Goal: Task Accomplishment & Management: Manage account settings

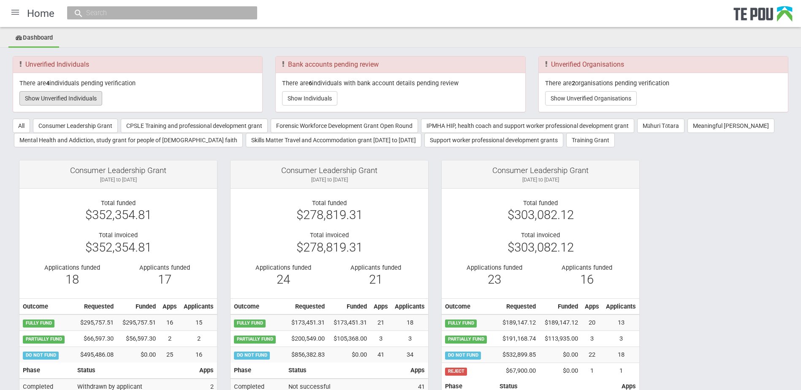
click at [85, 99] on button "Show Unverified Individuals" at bounding box center [60, 98] width 83 height 14
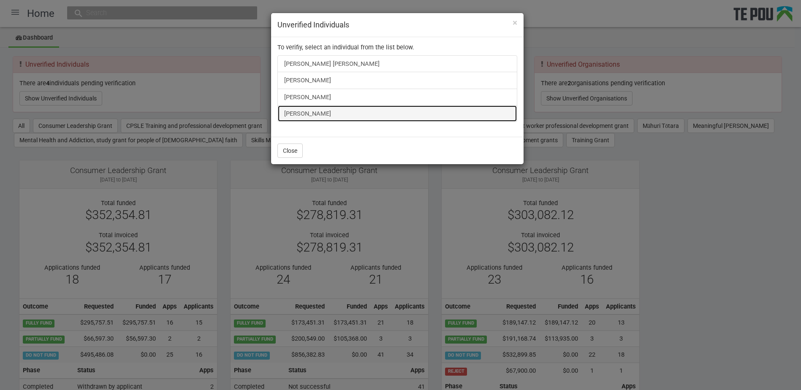
click at [295, 112] on link "Shiona Quayle" at bounding box center [398, 113] width 240 height 17
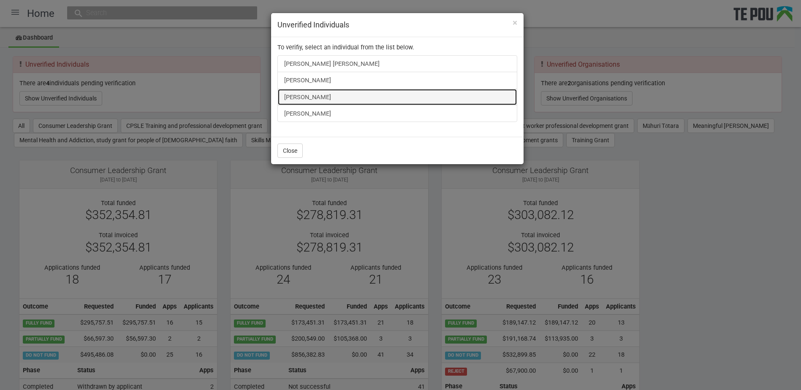
click at [314, 93] on link "Taratoa Smith" at bounding box center [398, 97] width 240 height 17
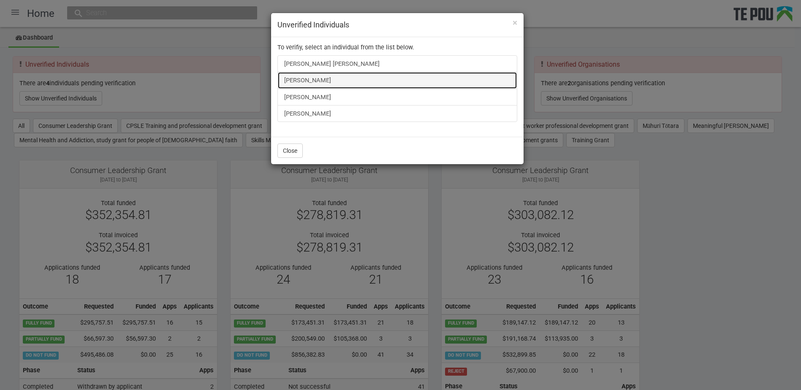
click at [316, 81] on link "James Bennett" at bounding box center [398, 80] width 240 height 17
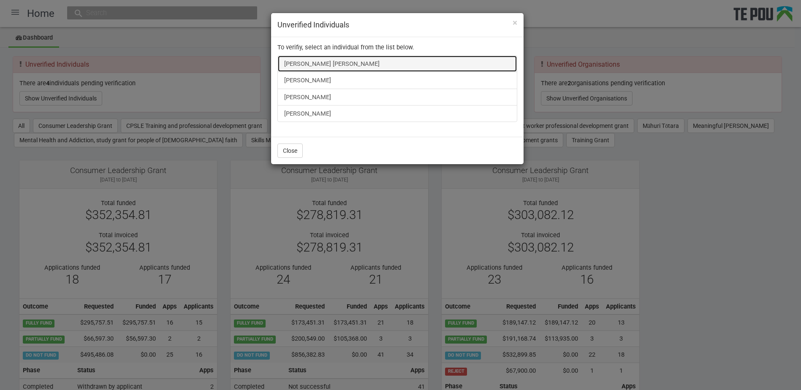
click at [316, 63] on link "Elena King Elena King" at bounding box center [398, 63] width 240 height 17
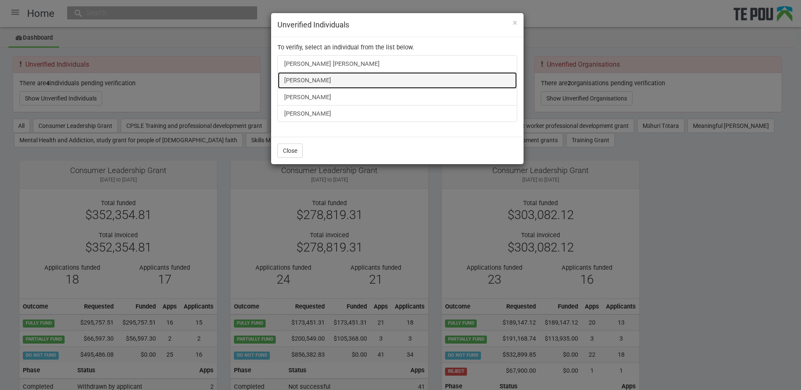
click at [321, 87] on link "James Bennett" at bounding box center [398, 80] width 240 height 17
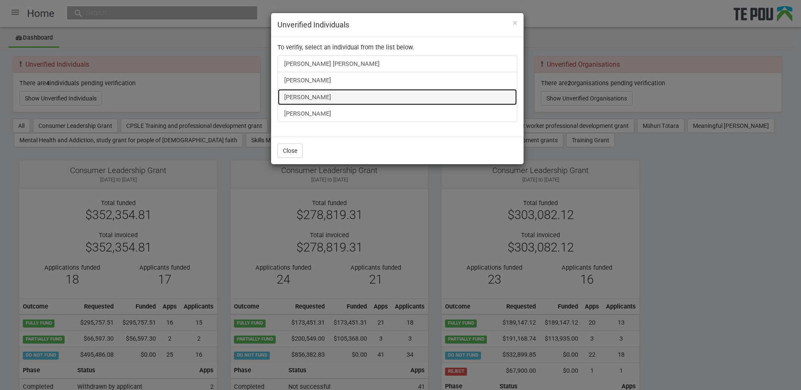
click at [319, 99] on link "Taratoa Smith" at bounding box center [398, 97] width 240 height 17
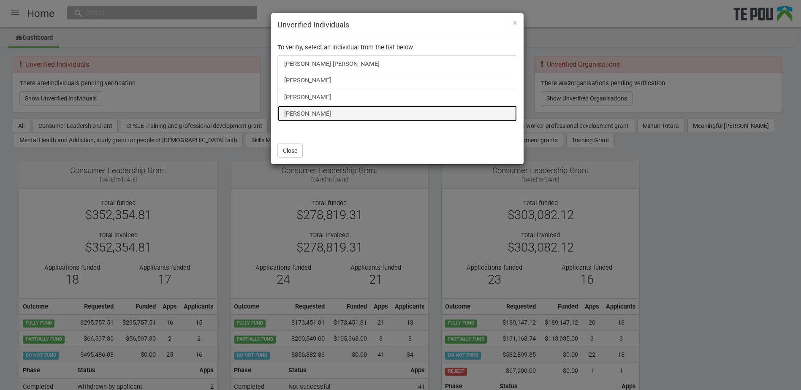
click at [298, 115] on link "Shiona Quayle" at bounding box center [398, 113] width 240 height 17
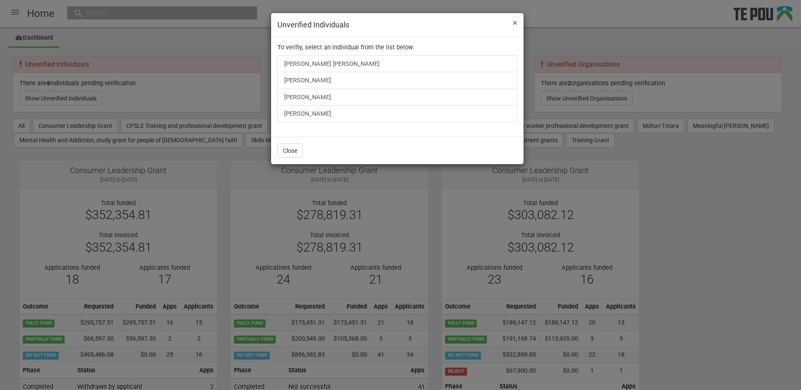
click at [516, 22] on span "×" at bounding box center [515, 23] width 5 height 10
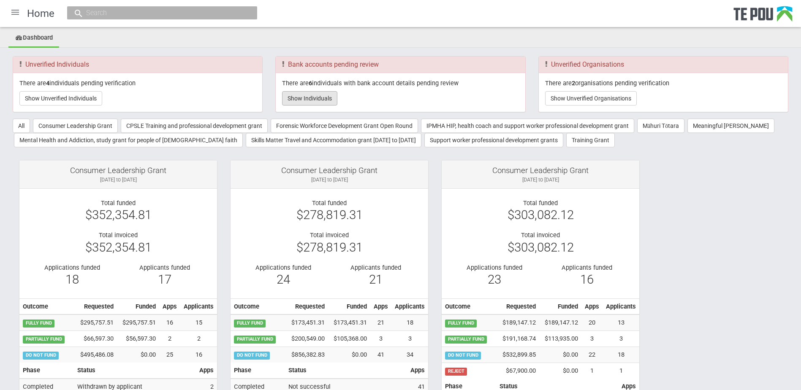
click at [314, 100] on button "Show Individuals" at bounding box center [309, 98] width 55 height 14
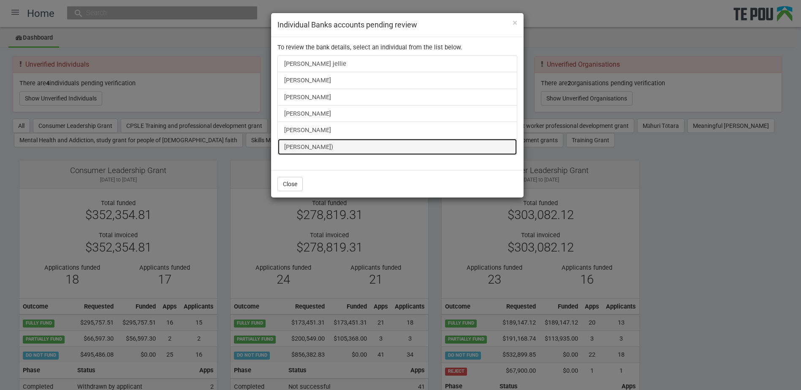
click at [312, 146] on link "[PERSON_NAME])" at bounding box center [398, 147] width 240 height 17
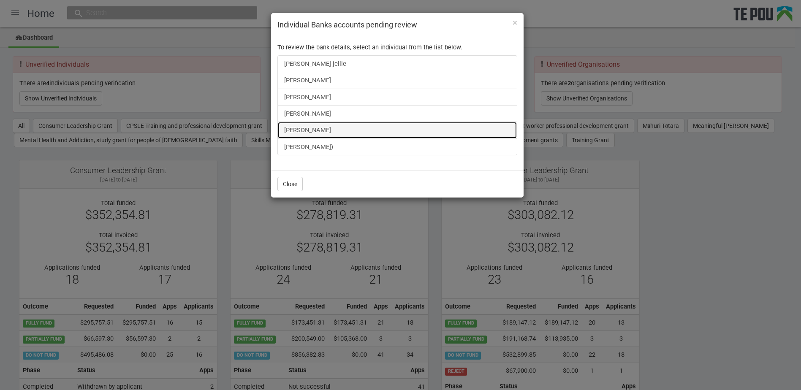
click at [309, 132] on link "Shiona Quayle" at bounding box center [398, 130] width 240 height 17
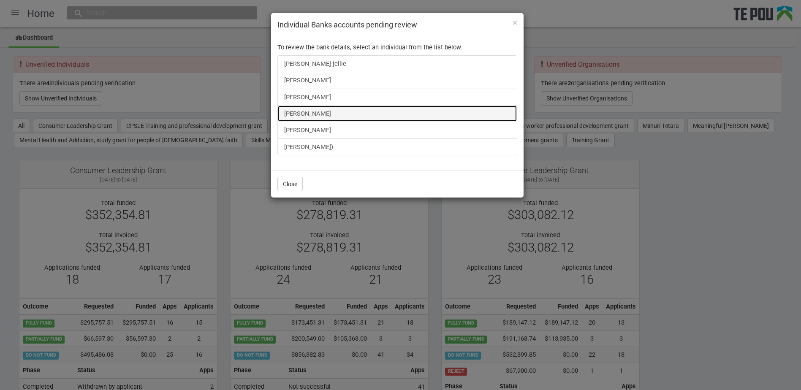
click at [288, 110] on link "Bella Pullon" at bounding box center [398, 113] width 240 height 17
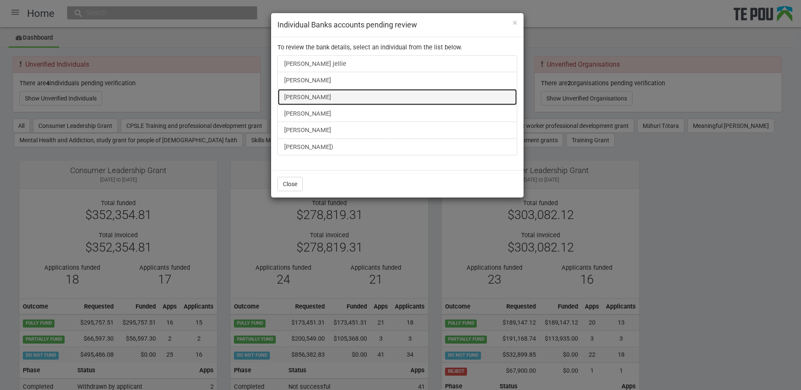
click at [313, 98] on link "Taratoa Smith" at bounding box center [398, 97] width 240 height 17
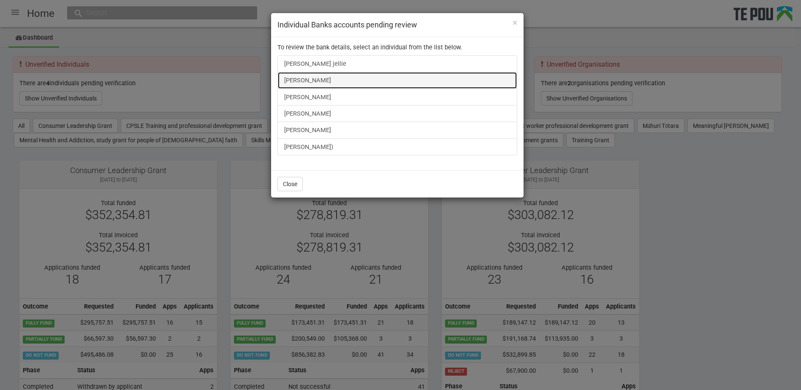
click at [302, 79] on link "Fran Mackay" at bounding box center [398, 80] width 240 height 17
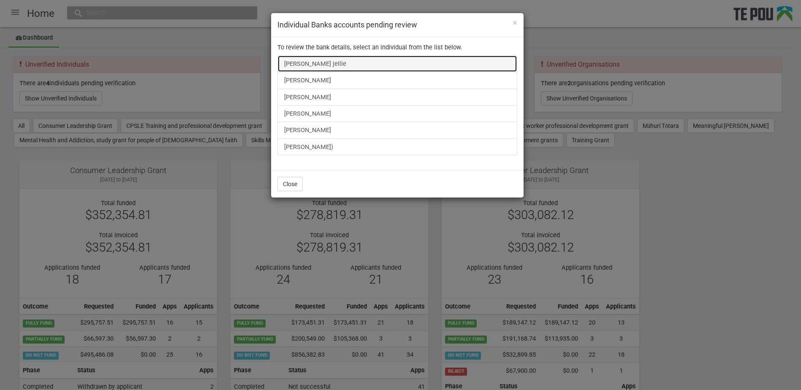
click at [317, 64] on link "Shirley Valakvi jellie" at bounding box center [398, 63] width 240 height 17
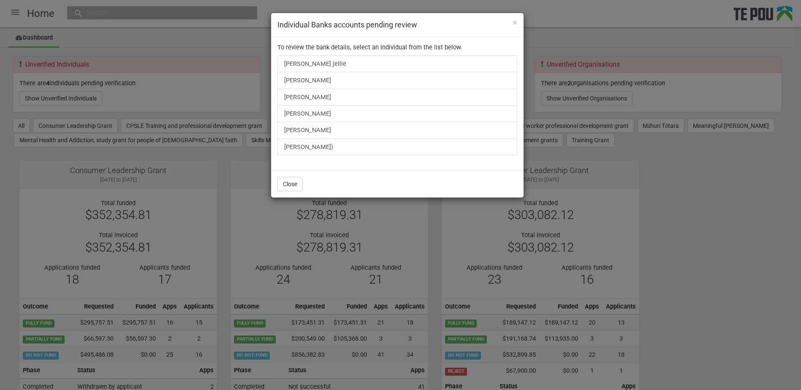
click at [748, 351] on div "× Individual Banks accounts pending review To review the bank details, select a…" at bounding box center [400, 195] width 801 height 390
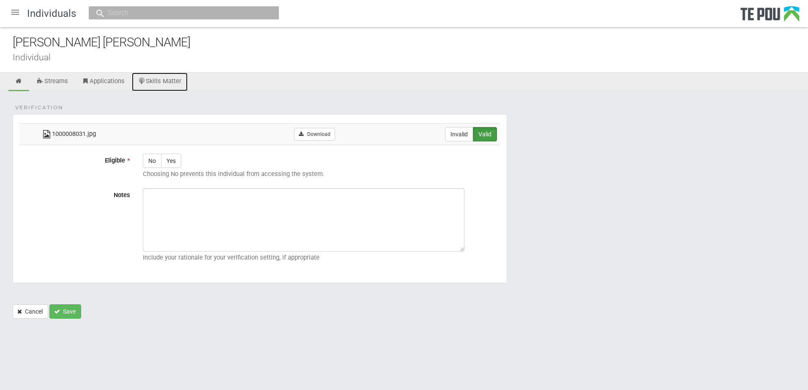
click at [147, 78] on link "Skills Matter" at bounding box center [160, 82] width 56 height 19
click at [163, 78] on link "Skills Matter" at bounding box center [160, 82] width 56 height 19
click at [154, 75] on link "Skills Matter" at bounding box center [160, 82] width 56 height 19
click at [169, 85] on link "Skills Matter" at bounding box center [160, 82] width 56 height 19
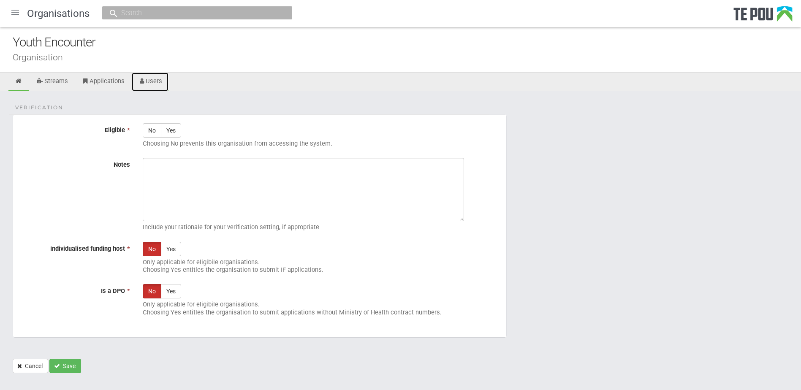
click at [147, 79] on link "Users" at bounding box center [150, 82] width 37 height 19
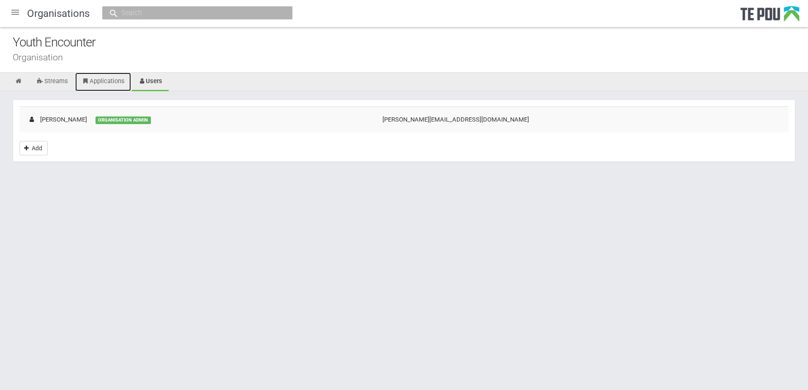
click at [96, 82] on link "Applications" at bounding box center [103, 82] width 56 height 19
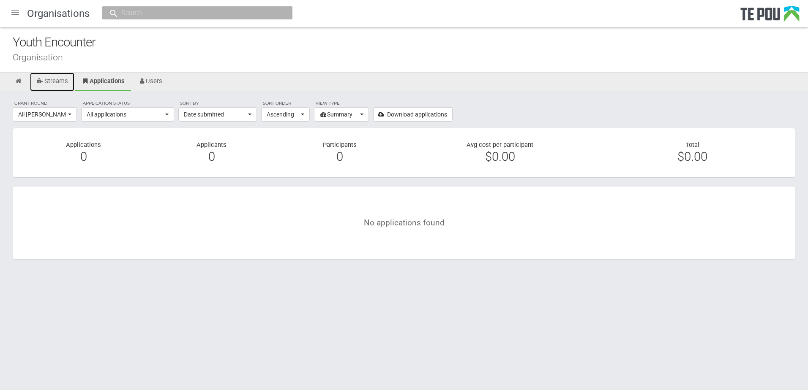
click at [67, 82] on link "Streams" at bounding box center [52, 82] width 44 height 19
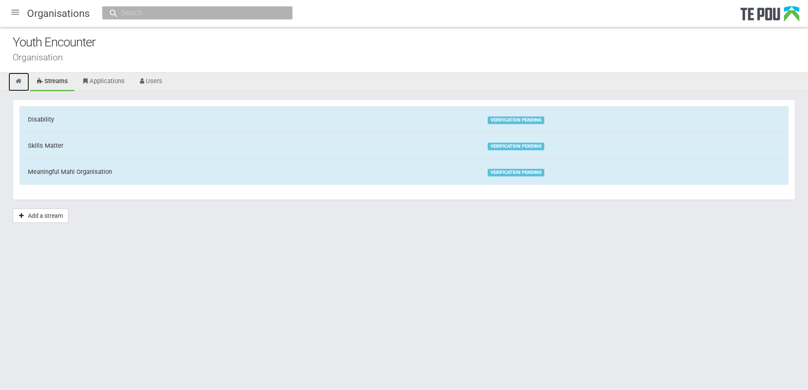
click at [18, 80] on icon at bounding box center [19, 81] width 8 height 6
click at [6, 14] on div at bounding box center [15, 12] width 20 height 20
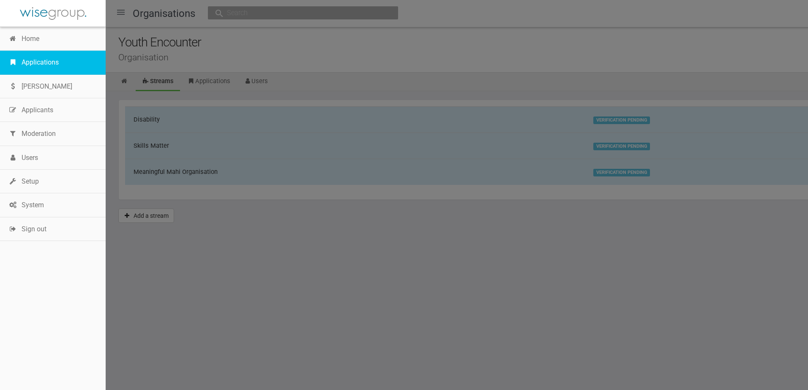
click at [28, 60] on link "Applications" at bounding box center [53, 63] width 106 height 24
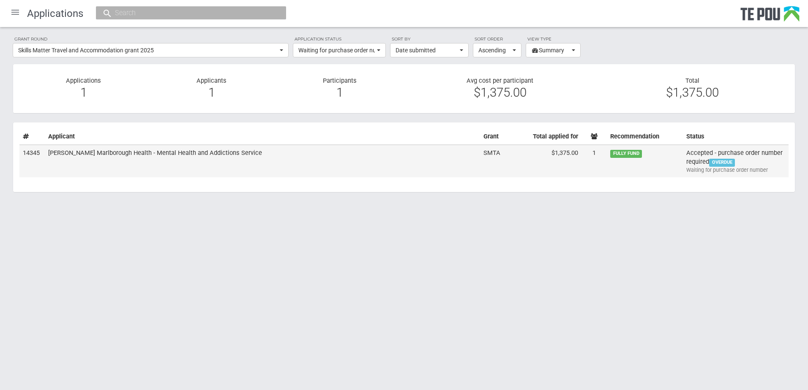
click at [754, 163] on td "Accepted - purchase order number required OVERDUE Waiting for purchase order nu…" at bounding box center [736, 161] width 106 height 33
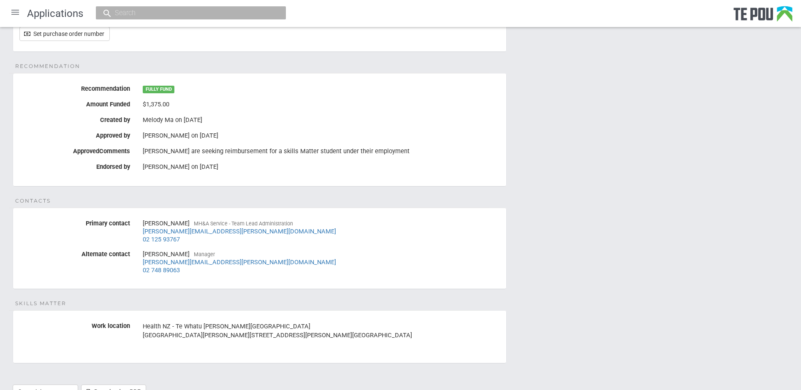
scroll to position [42, 0]
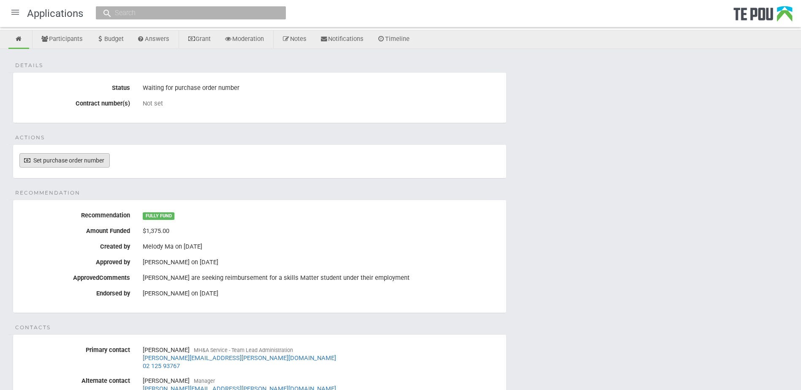
click at [69, 159] on link "Set purchase order number" at bounding box center [64, 160] width 90 height 14
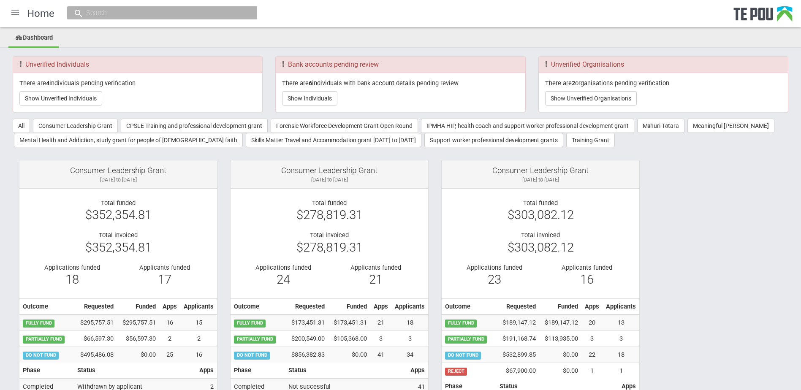
click at [411, 43] on ul "Dashboard" at bounding box center [400, 38] width 801 height 19
click at [392, 36] on ul "Dashboard" at bounding box center [400, 38] width 801 height 19
click at [393, 57] on div "Bank accounts pending review" at bounding box center [400, 65] width 249 height 16
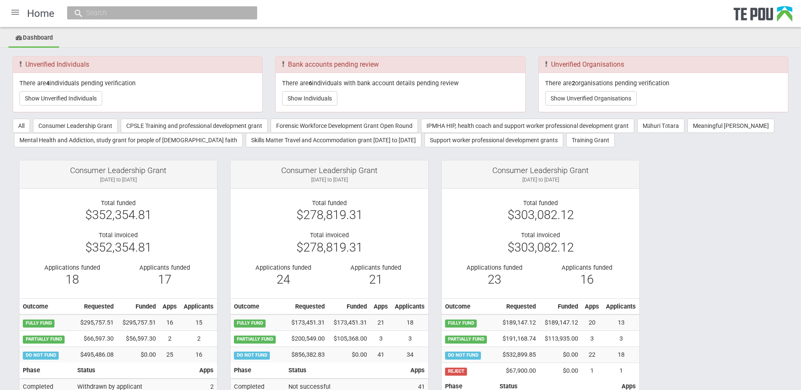
click at [390, 57] on div "Bank accounts pending review" at bounding box center [400, 65] width 249 height 16
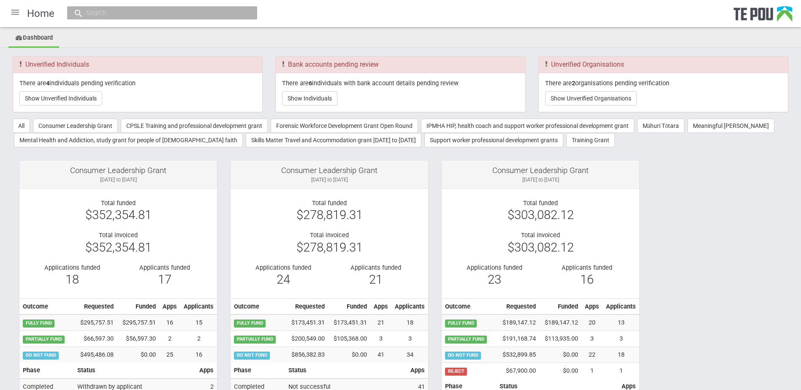
click at [389, 57] on div "Bank accounts pending review" at bounding box center [400, 65] width 249 height 16
click at [391, 57] on div "Bank accounts pending review" at bounding box center [400, 65] width 249 height 16
click at [391, 58] on div "Bank accounts pending review" at bounding box center [400, 65] width 249 height 16
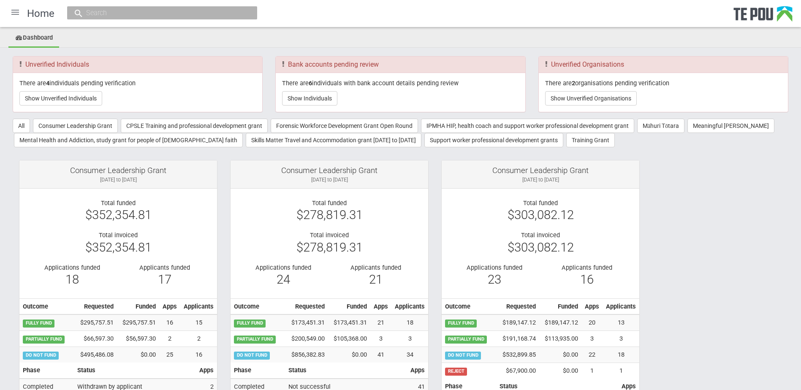
click at [384, 19] on div "Home" at bounding box center [400, 13] width 801 height 27
click at [410, 16] on div "Home" at bounding box center [400, 13] width 801 height 27
click at [12, 9] on div at bounding box center [15, 12] width 20 height 20
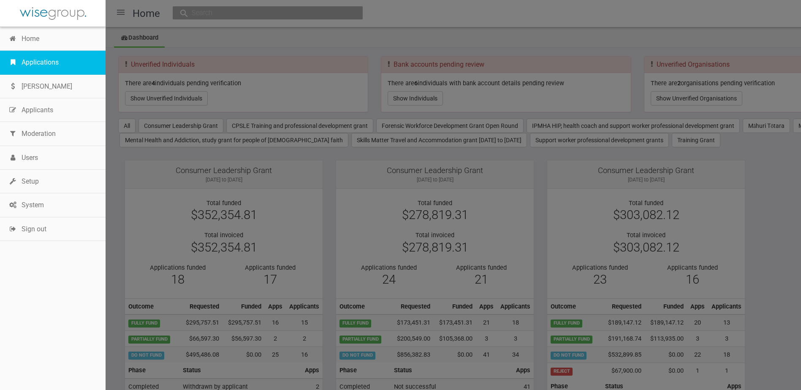
click at [39, 65] on link "Applications" at bounding box center [53, 63] width 106 height 24
click at [59, 64] on link "Applications" at bounding box center [53, 63] width 106 height 24
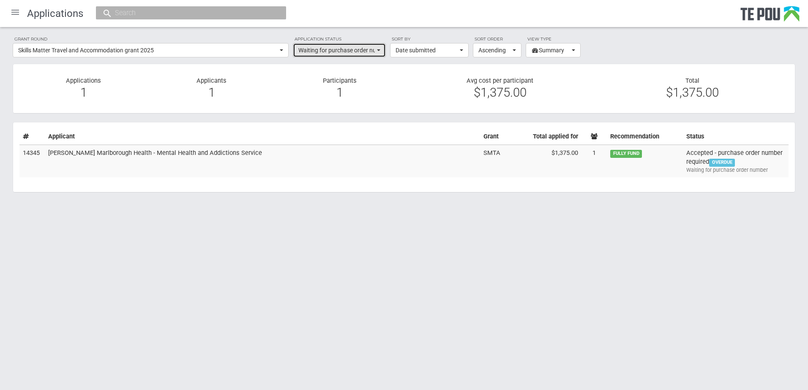
click at [359, 52] on span "Waiting for purchase order number" at bounding box center [336, 50] width 76 height 8
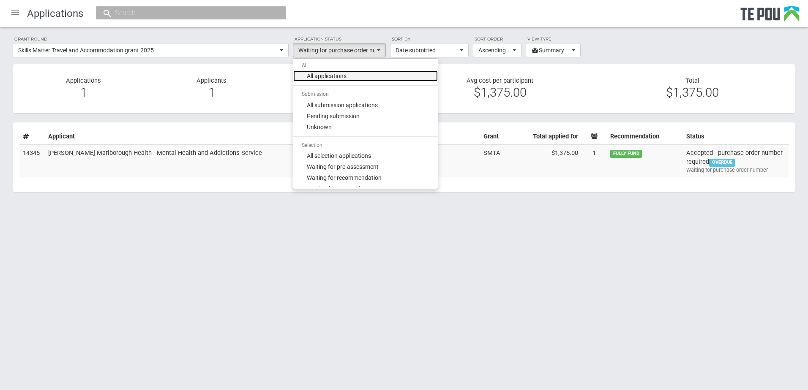
click at [357, 79] on link "All applications" at bounding box center [365, 76] width 144 height 11
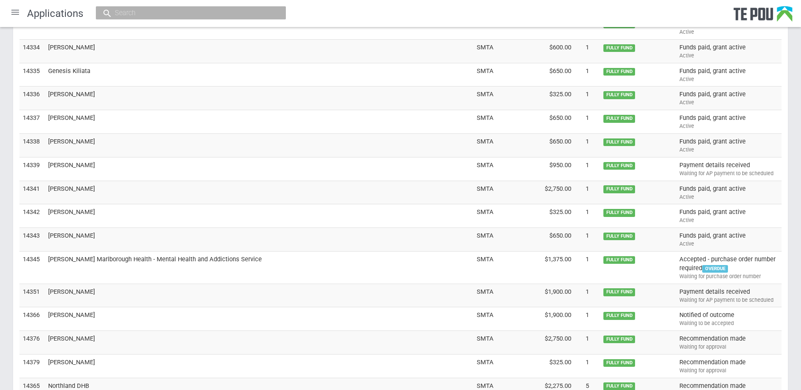
scroll to position [2754, 0]
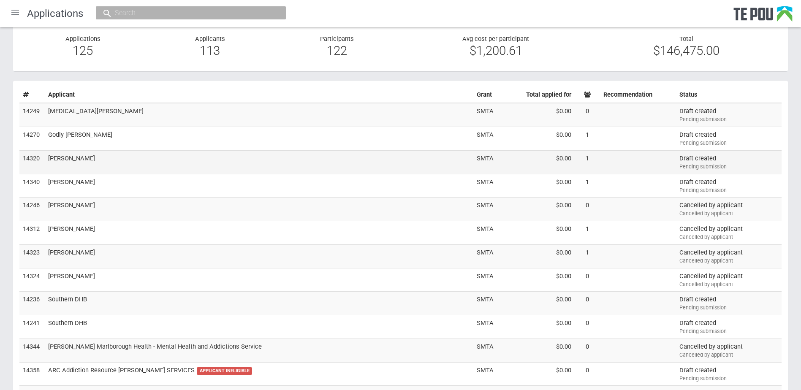
scroll to position [0, 0]
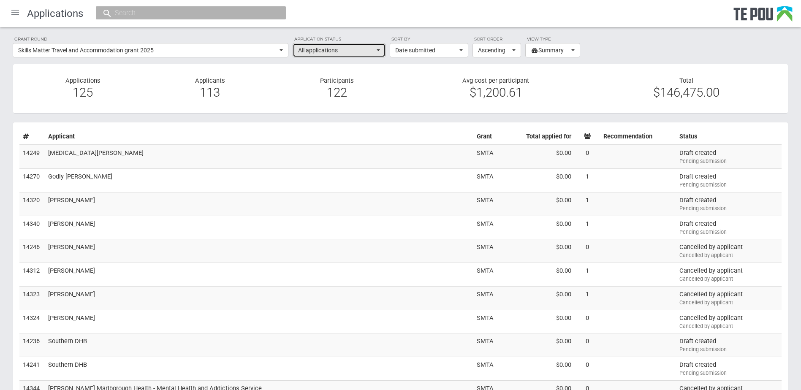
click at [337, 47] on span "All applications" at bounding box center [336, 50] width 76 height 8
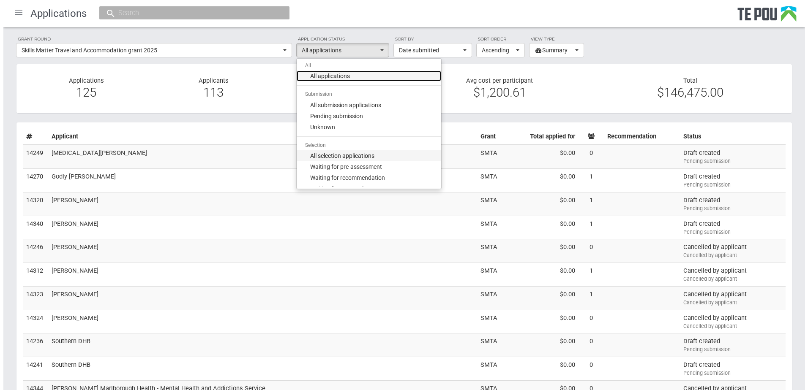
scroll to position [42, 0]
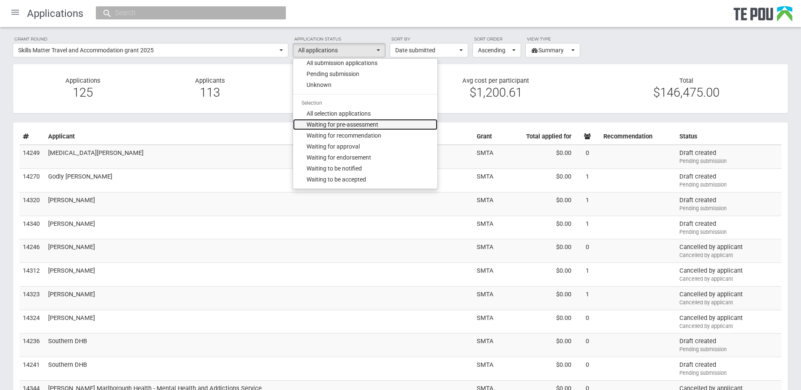
click at [383, 123] on link "Waiting for pre-assessment" at bounding box center [365, 124] width 144 height 11
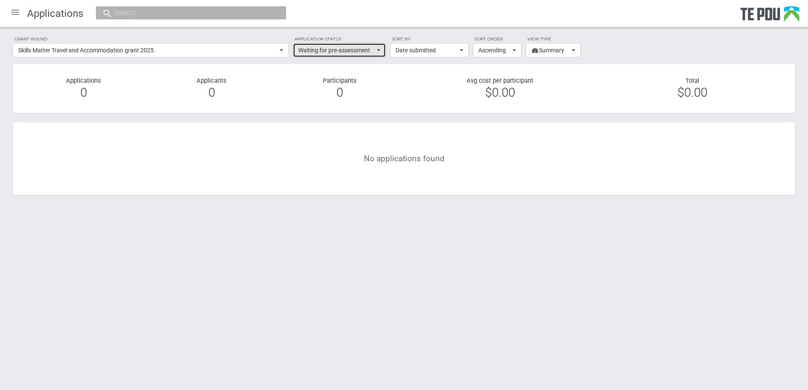
click at [358, 50] on span "Waiting for pre-assessment" at bounding box center [336, 50] width 76 height 8
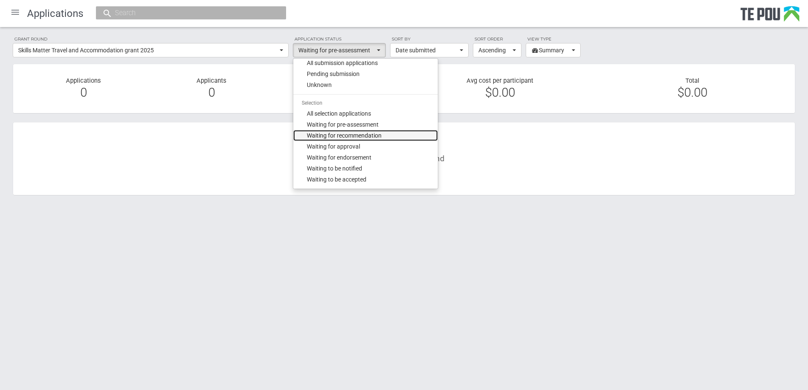
click at [362, 133] on span "Waiting for recommendation" at bounding box center [344, 135] width 75 height 8
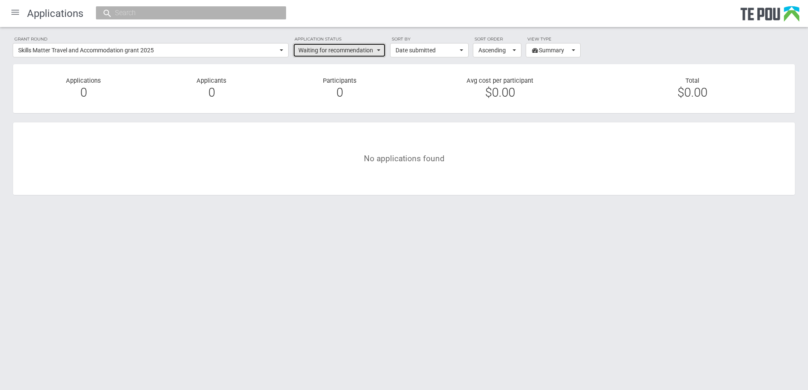
click at [351, 50] on span "Waiting for recommendation" at bounding box center [336, 50] width 76 height 8
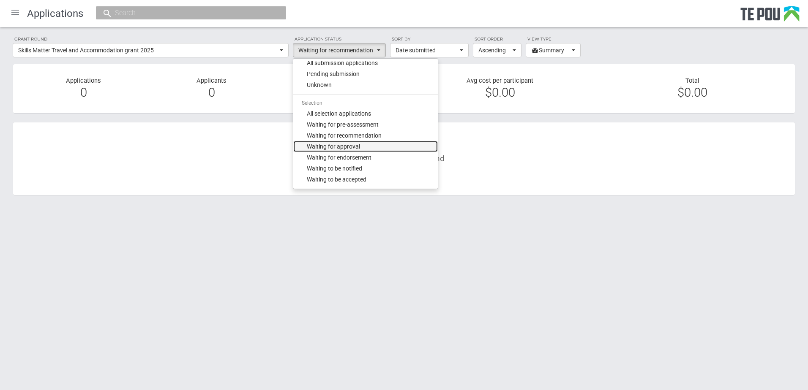
click at [375, 149] on link "Waiting for approval" at bounding box center [365, 146] width 144 height 11
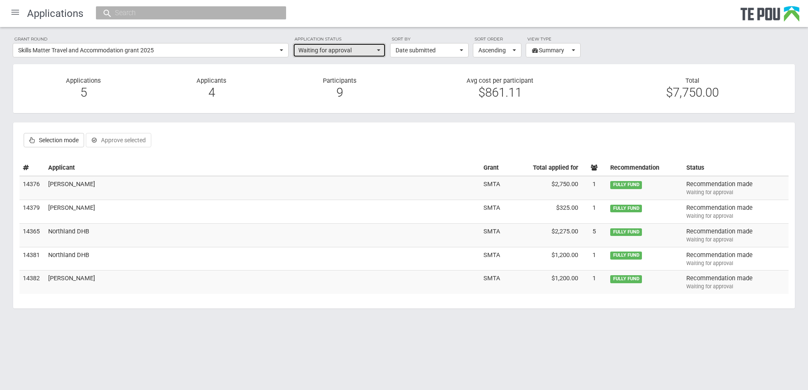
click at [351, 46] on span "Waiting for approval" at bounding box center [336, 50] width 76 height 8
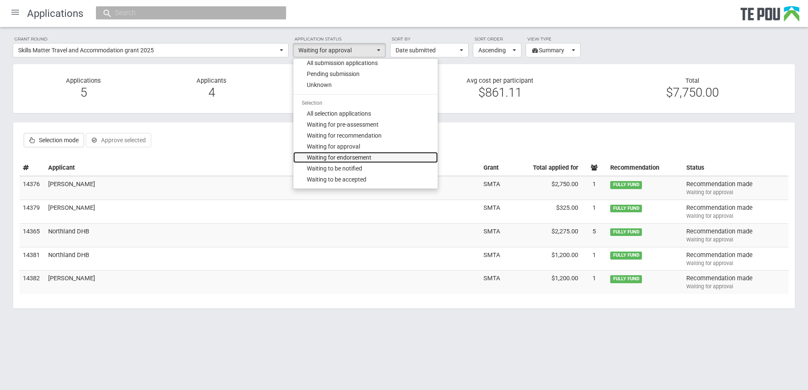
click at [371, 159] on span "Waiting for endorsement" at bounding box center [339, 157] width 65 height 8
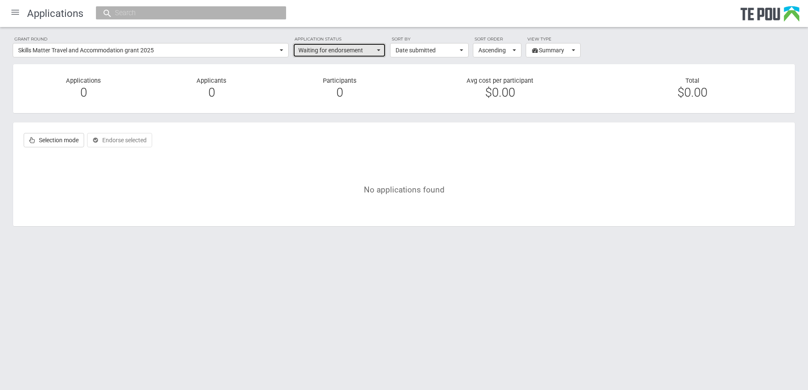
click at [360, 51] on span "Waiting for endorsement" at bounding box center [336, 50] width 76 height 8
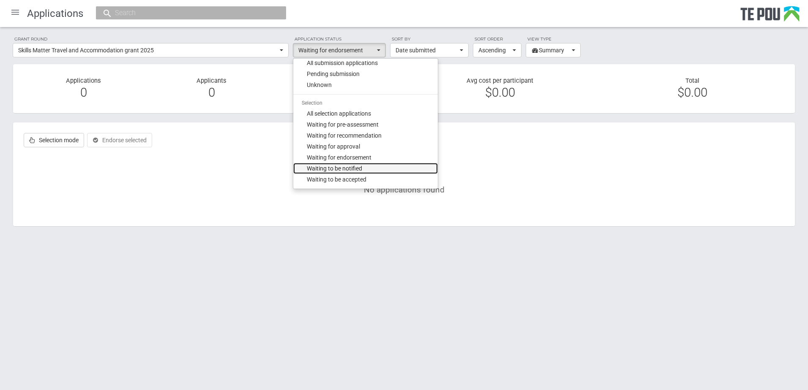
click at [373, 169] on link "Waiting to be notified" at bounding box center [365, 168] width 144 height 11
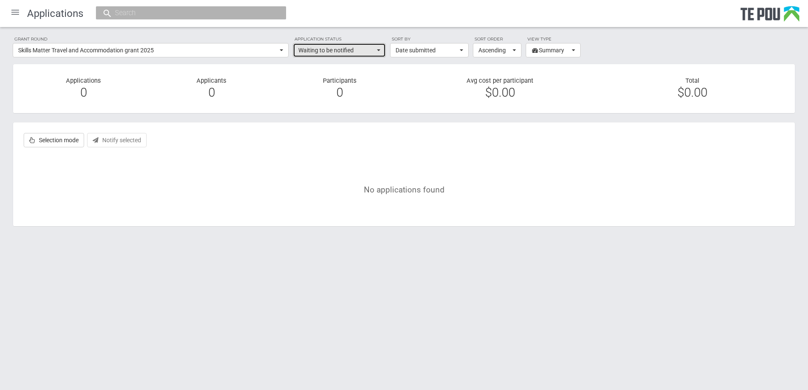
click at [367, 54] on span "Waiting to be notified" at bounding box center [336, 50] width 76 height 8
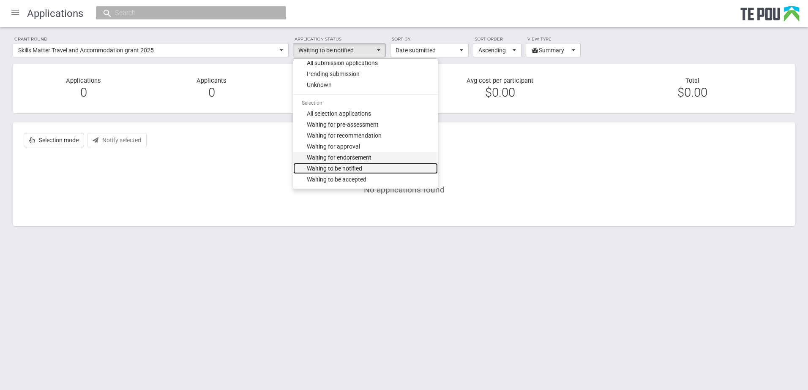
scroll to position [84, 0]
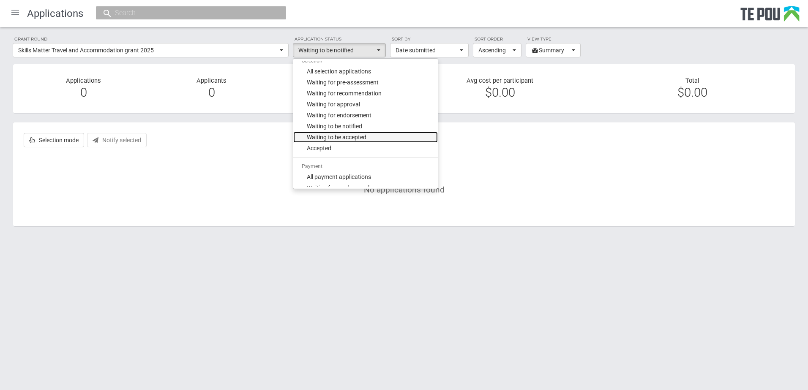
click at [362, 137] on span "Waiting to be accepted" at bounding box center [337, 137] width 60 height 8
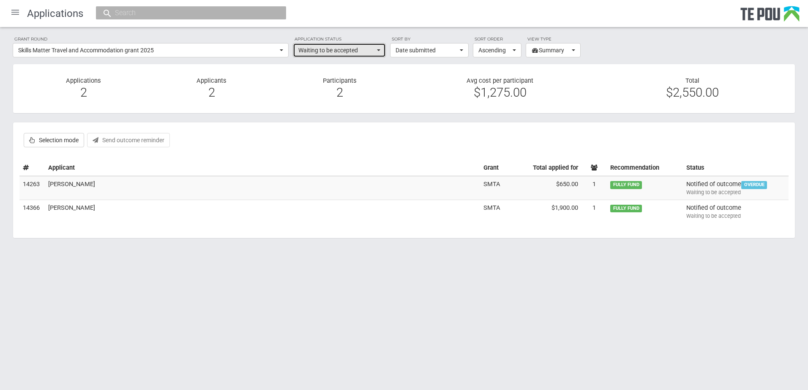
click at [353, 49] on span "Waiting to be accepted" at bounding box center [336, 50] width 76 height 8
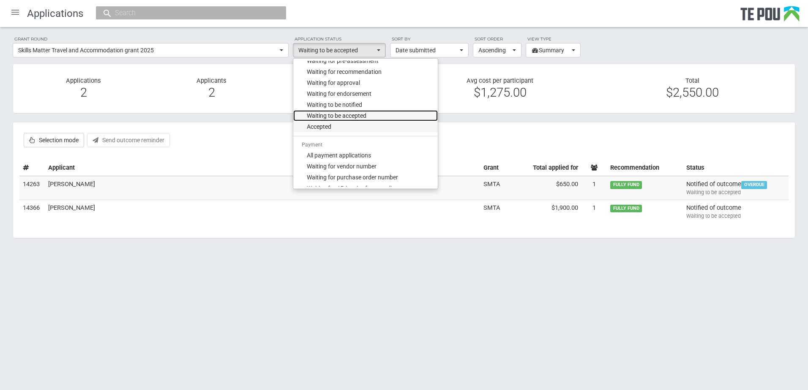
scroll to position [127, 0]
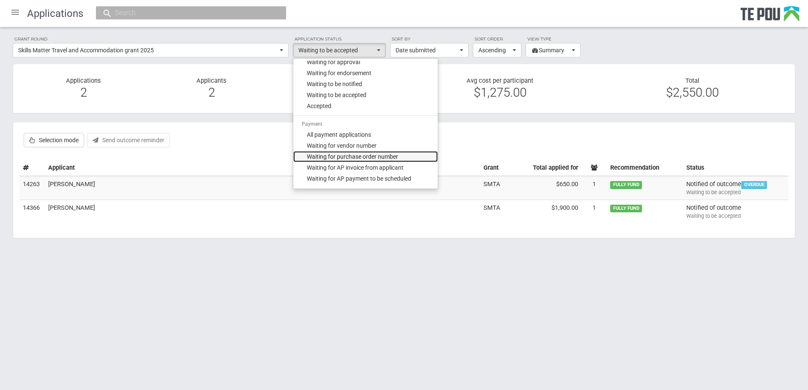
click at [410, 151] on link "Waiting for purchase order number" at bounding box center [365, 156] width 144 height 11
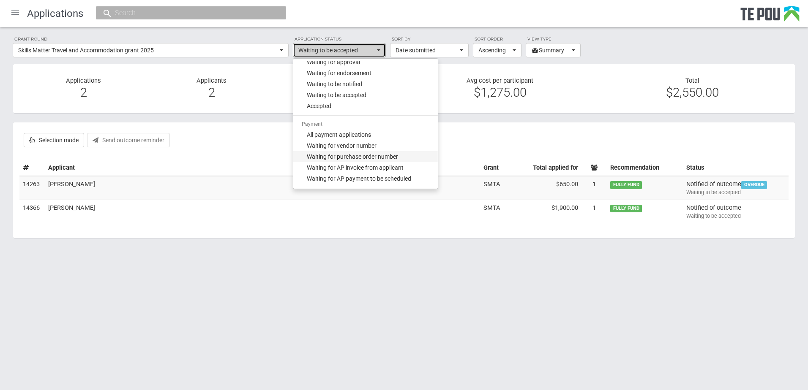
select select "201"
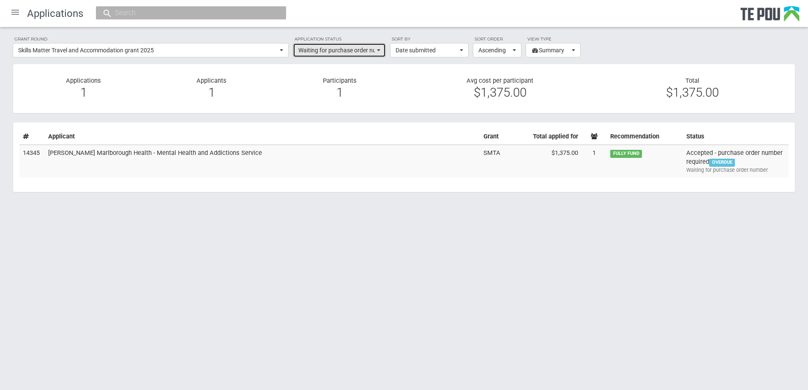
click at [349, 51] on span "Waiting for purchase order number" at bounding box center [336, 50] width 76 height 8
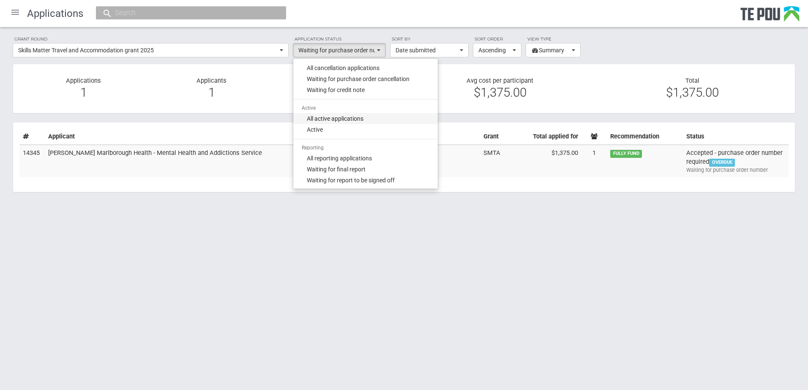
scroll to position [296, 0]
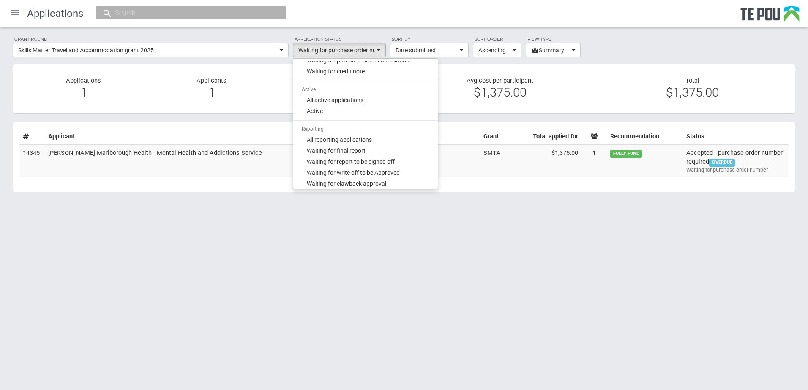
click at [395, 278] on html "Home Applications Grant rounds Applicants Organisations Individuals Moderation …" at bounding box center [404, 195] width 808 height 390
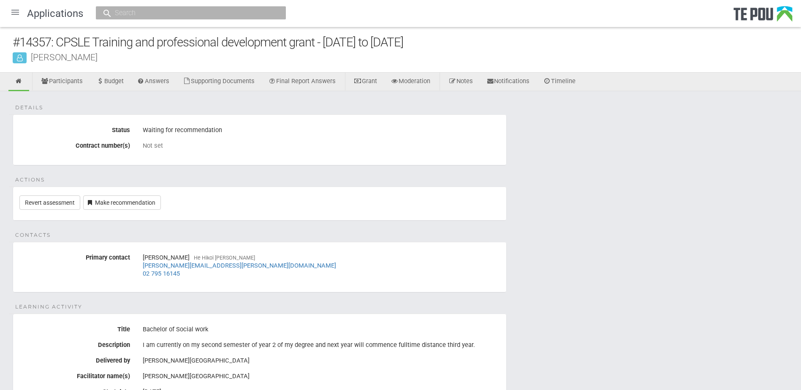
click at [588, 151] on div "Details Status Waiting for recommendation Contract number(s) Not set Actions Re…" at bounding box center [400, 281] width 801 height 380
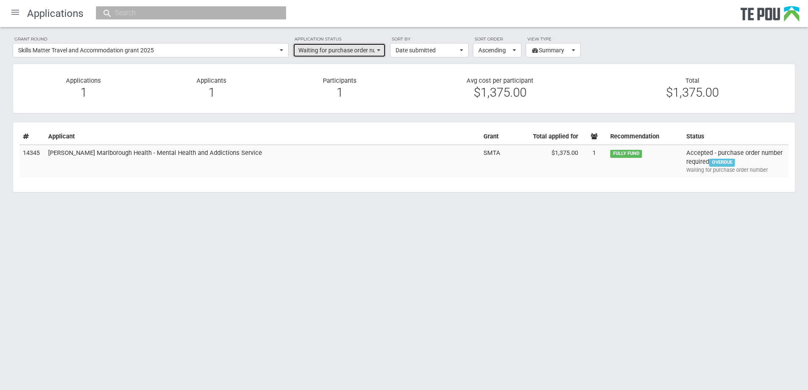
click at [359, 47] on span "Waiting for purchase order number" at bounding box center [336, 50] width 76 height 8
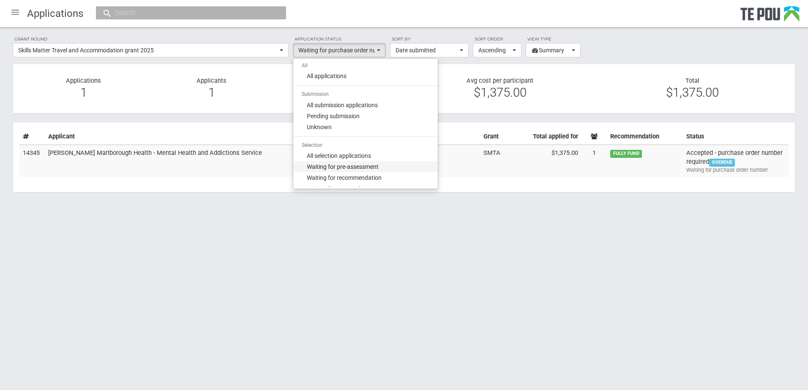
scroll to position [42, 0]
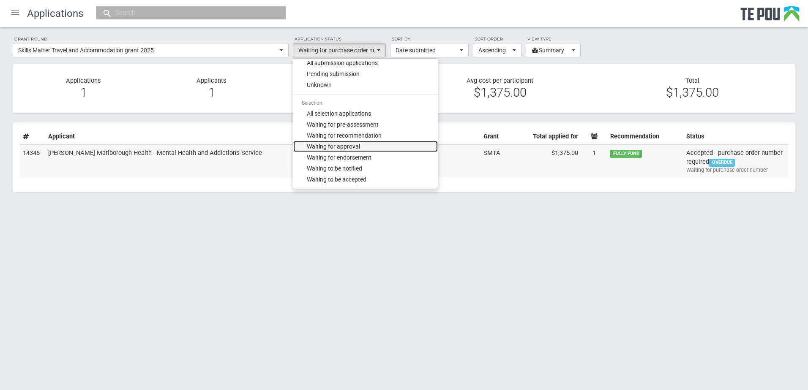
click at [368, 146] on link "Waiting for approval" at bounding box center [365, 146] width 144 height 11
select select "120"
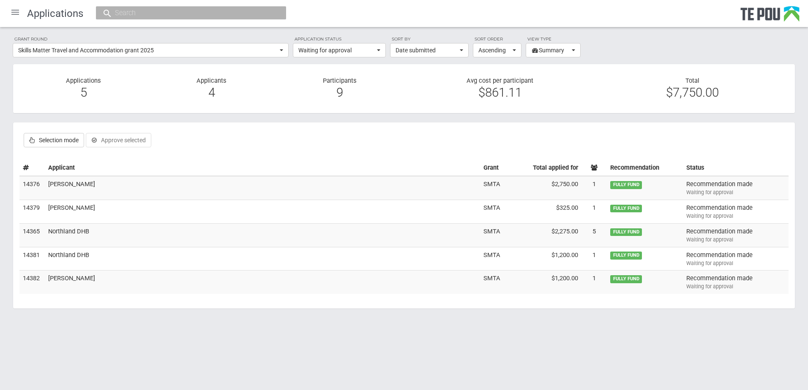
click at [442, 349] on html "Home Applications [PERSON_NAME] Applicants Organisations Individuals Moderation…" at bounding box center [404, 195] width 808 height 390
click at [60, 233] on td "Northland DHB" at bounding box center [262, 235] width 435 height 24
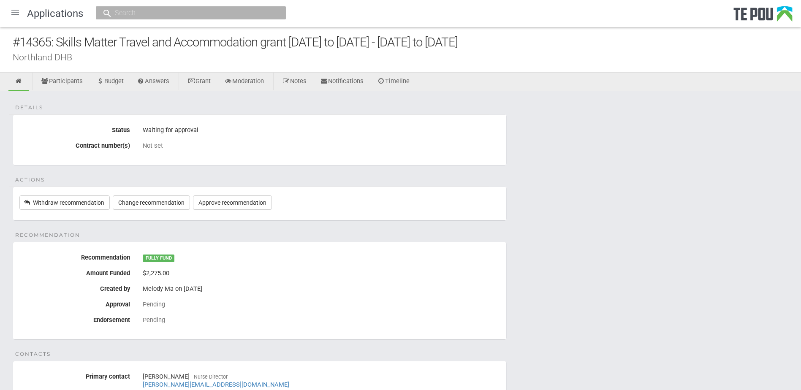
click at [414, 121] on fieldset "Details Status Waiting for approval Contract number(s) Not set" at bounding box center [260, 139] width 494 height 51
click at [68, 83] on link "Participants" at bounding box center [62, 82] width 54 height 19
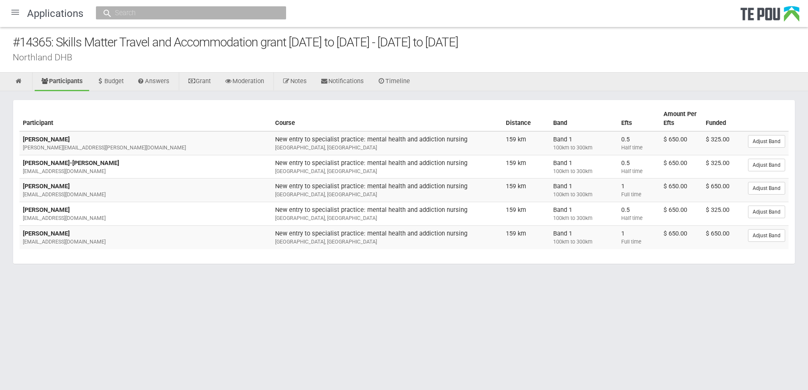
click at [724, 291] on body "Home Applications [PERSON_NAME] Applicants Organisations Individuals Moderation…" at bounding box center [404, 151] width 808 height 302
click at [52, 80] on link "Participants" at bounding box center [62, 82] width 54 height 19
click at [164, 82] on link "Answers" at bounding box center [153, 82] width 45 height 19
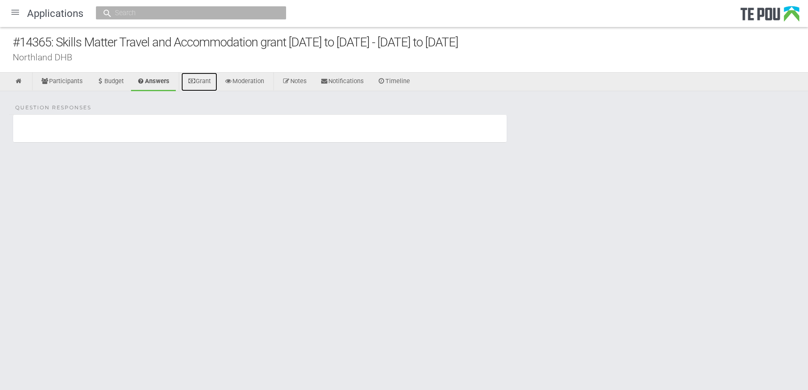
click at [205, 79] on link "Grant" at bounding box center [199, 82] width 36 height 19
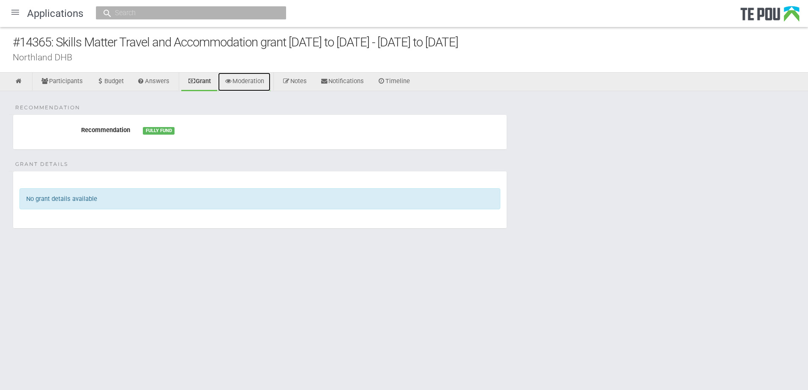
click at [266, 82] on link "Moderation" at bounding box center [244, 82] width 52 height 19
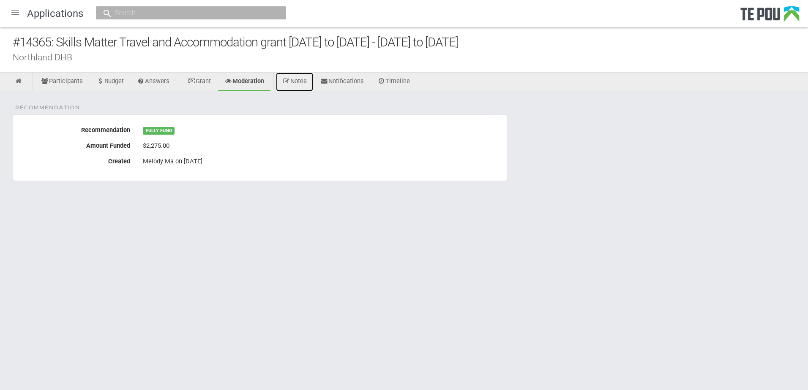
click at [308, 82] on link "Notes" at bounding box center [294, 82] width 37 height 19
click at [218, 14] on input "text" at bounding box center [186, 12] width 149 height 9
drag, startPoint x: 212, startPoint y: 16, endPoint x: 162, endPoint y: 17, distance: 50.7
click at [162, 17] on input "[GEOGRAPHIC_DATA]" at bounding box center [186, 12] width 149 height 9
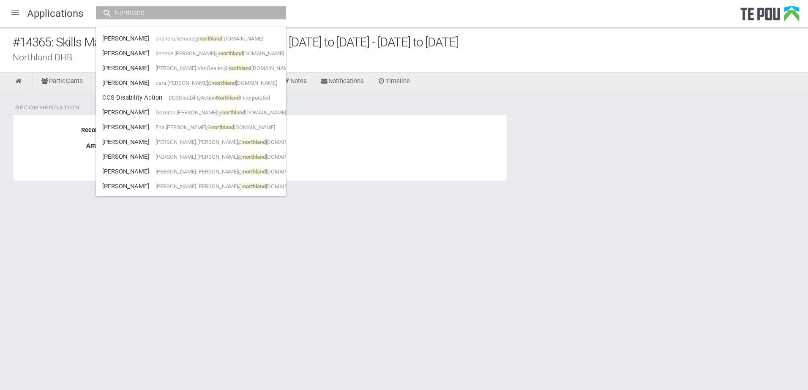
click at [181, 10] on input "Northland" at bounding box center [186, 12] width 149 height 9
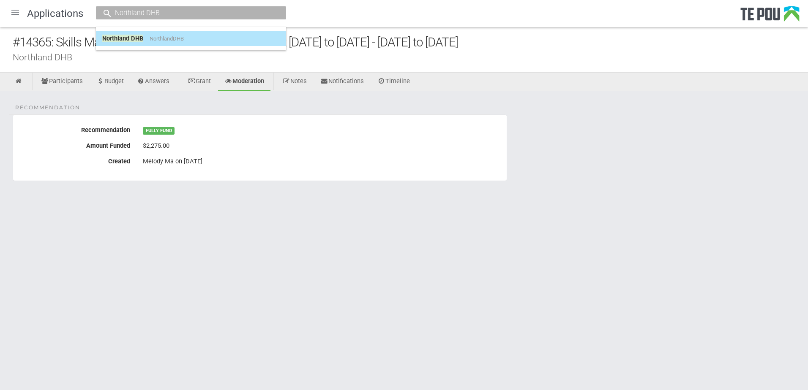
type input "Northland DHB"
click at [187, 35] on link "Northland DHB NorthlandDHB" at bounding box center [190, 38] width 177 height 13
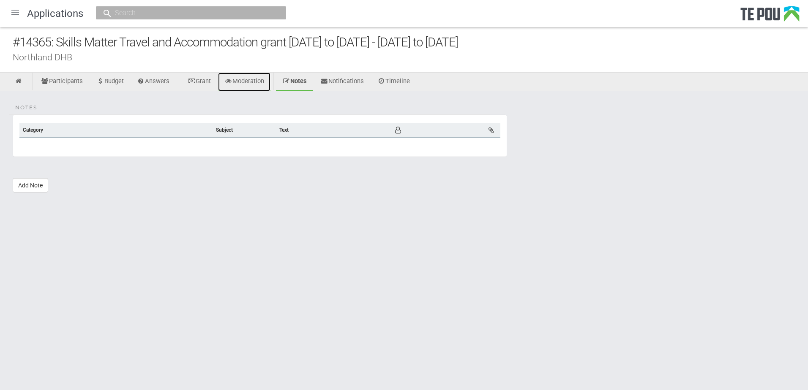
click at [265, 84] on link "Moderation" at bounding box center [244, 82] width 52 height 19
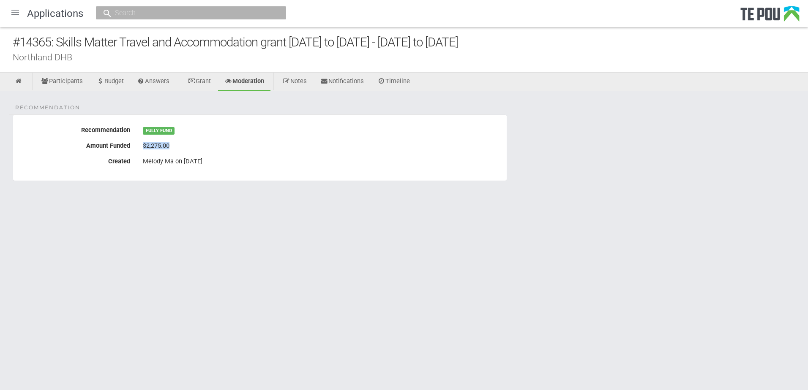
drag, startPoint x: 142, startPoint y: 147, endPoint x: 193, endPoint y: 145, distance: 51.6
click at [193, 145] on div "$2,275.00" at bounding box center [321, 146] width 370 height 14
drag, startPoint x: 193, startPoint y: 145, endPoint x: 228, endPoint y: 170, distance: 42.7
click at [228, 170] on fieldset "Recommendation Recommendation FULLY FUND Amount Funded $2,275.00 Created Melody…" at bounding box center [260, 147] width 494 height 67
click at [122, 148] on label "Amount Funded" at bounding box center [74, 144] width 123 height 11
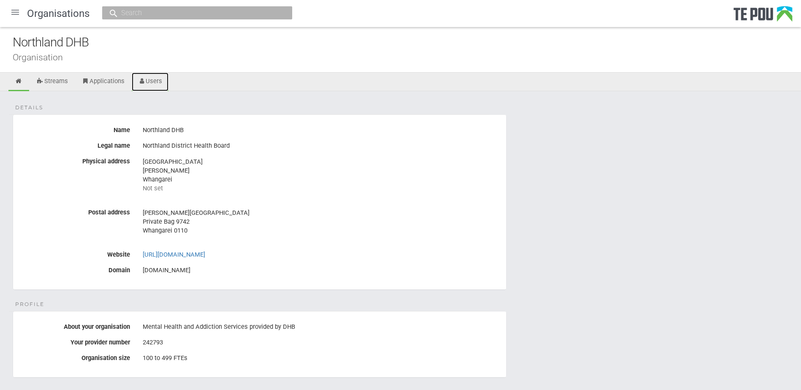
click at [155, 78] on link "Users" at bounding box center [150, 82] width 37 height 19
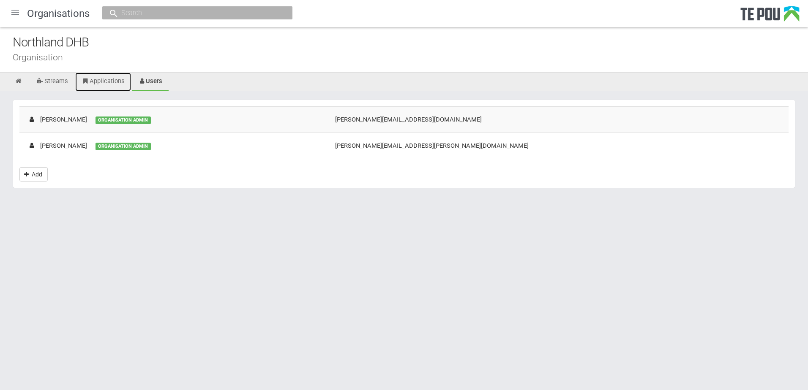
click at [119, 83] on link "Applications" at bounding box center [103, 82] width 56 height 19
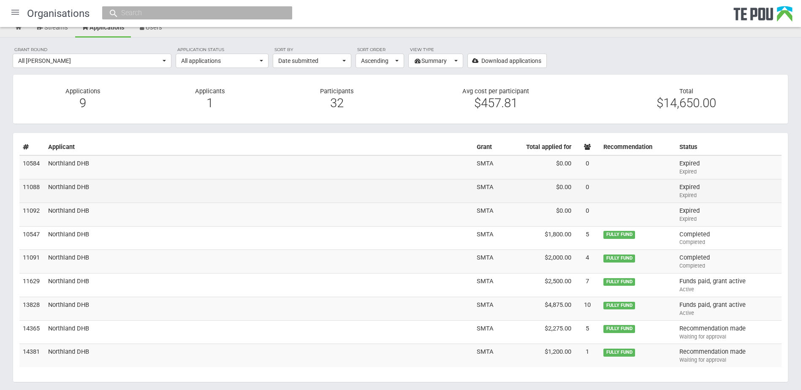
scroll to position [84, 0]
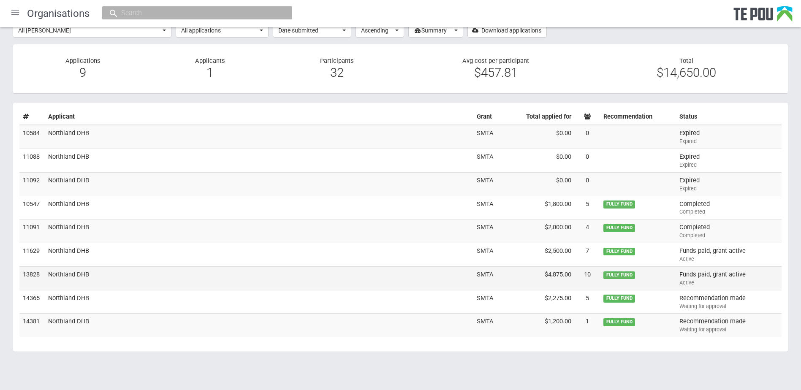
click at [329, 284] on td "Northland DHB" at bounding box center [259, 279] width 429 height 24
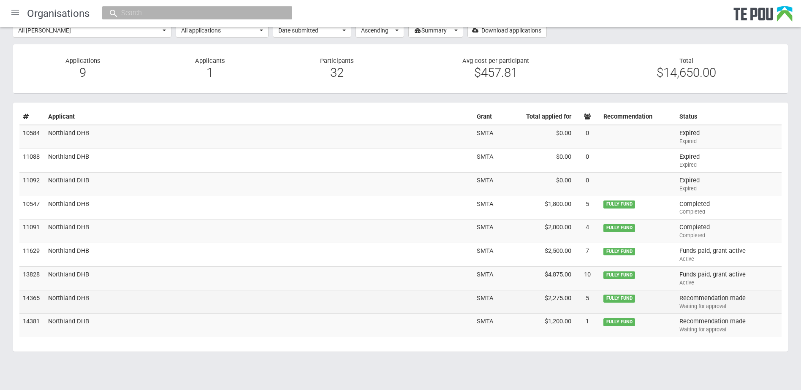
click at [79, 298] on td "Northland DHB" at bounding box center [259, 302] width 429 height 24
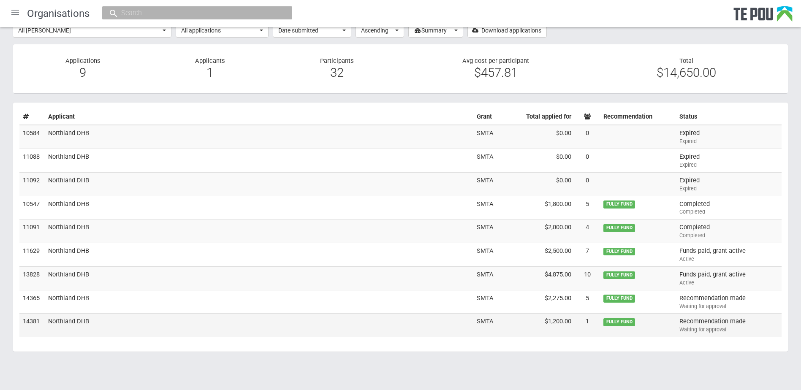
click at [89, 324] on td "Northland DHB" at bounding box center [259, 325] width 429 height 23
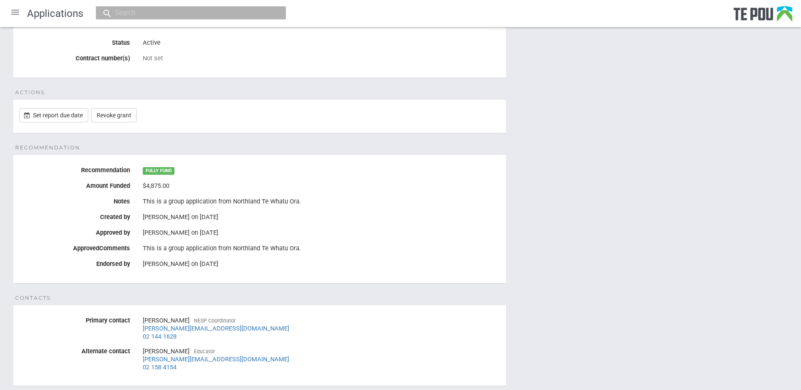
scroll to position [84, 0]
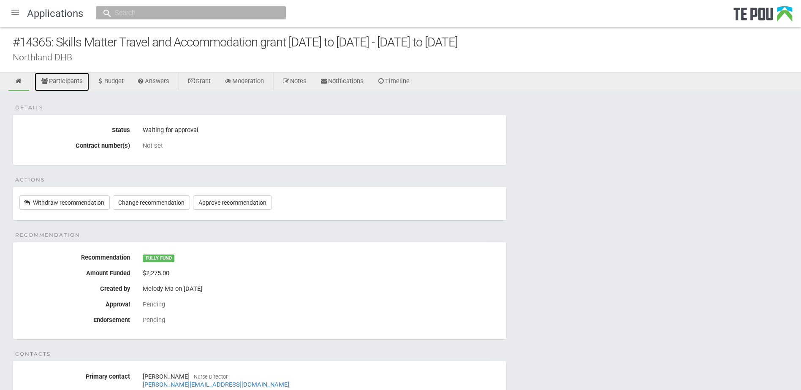
click at [76, 80] on link "Participants" at bounding box center [62, 82] width 54 height 19
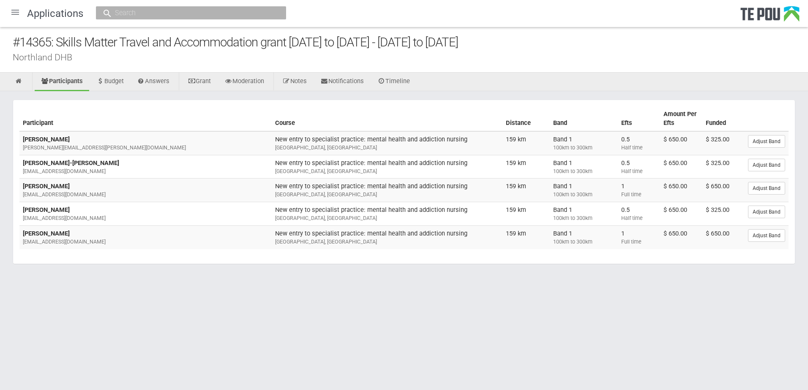
click at [415, 323] on html "Home Applications [PERSON_NAME] Applicants Organisations Individuals Moderation…" at bounding box center [404, 195] width 808 height 390
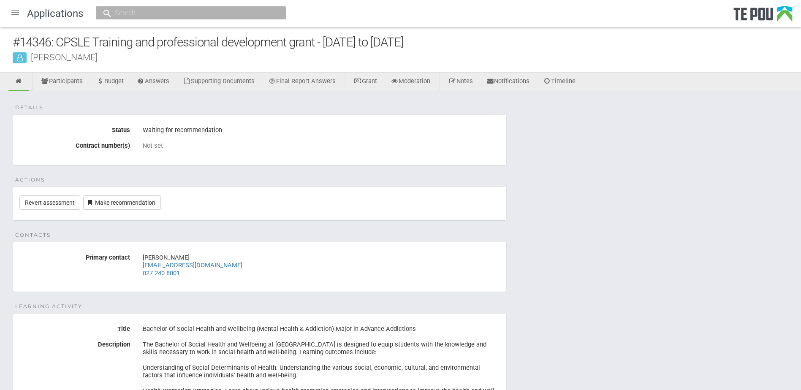
click at [15, 14] on div at bounding box center [15, 12] width 20 height 20
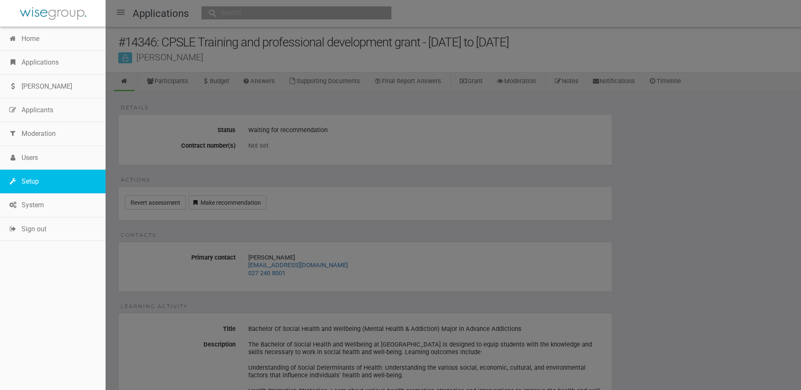
click at [33, 174] on link "Setup" at bounding box center [53, 182] width 106 height 24
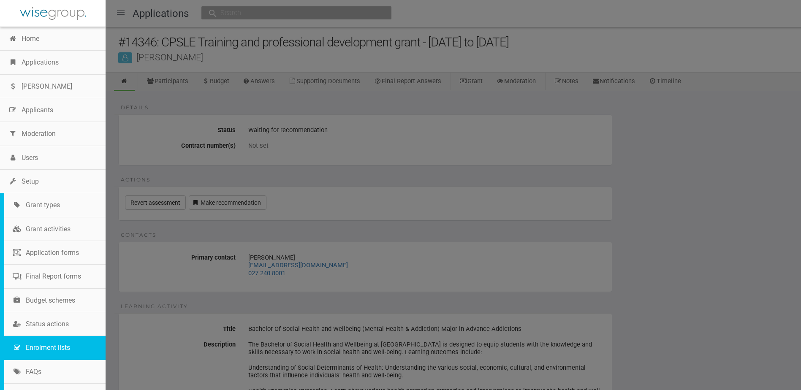
click at [60, 347] on link "Enrolment lists" at bounding box center [54, 348] width 101 height 24
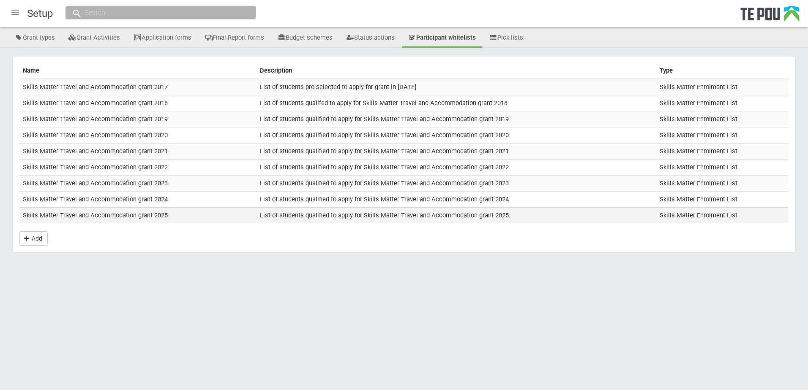
click at [120, 214] on td "Skills Matter Travel and Accommodation grant 2025" at bounding box center [137, 215] width 237 height 16
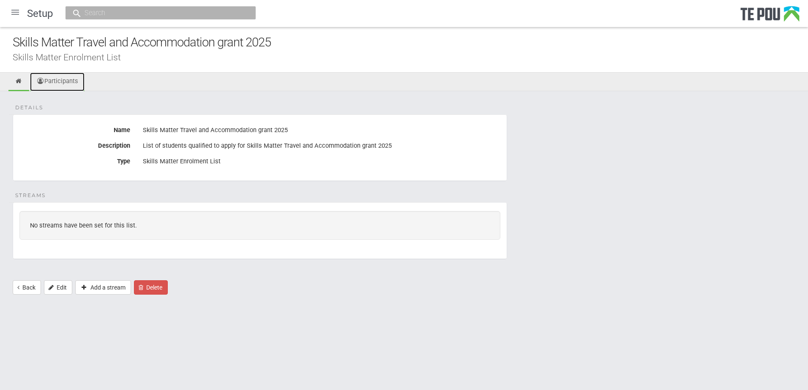
click at [54, 82] on link "Participants" at bounding box center [57, 82] width 54 height 19
click at [65, 80] on link "Participants" at bounding box center [57, 82] width 54 height 19
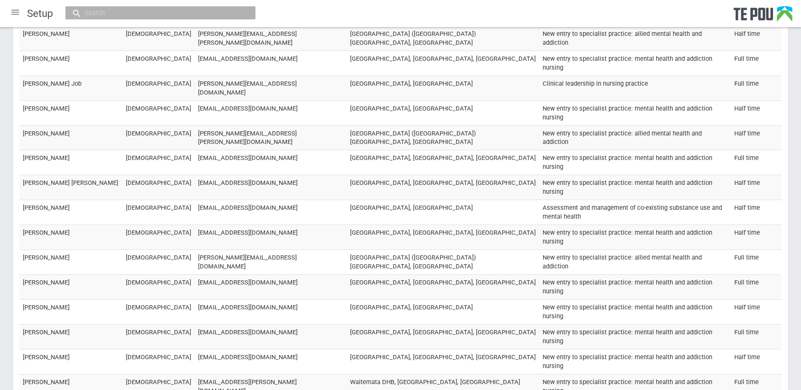
scroll to position [9427, 0]
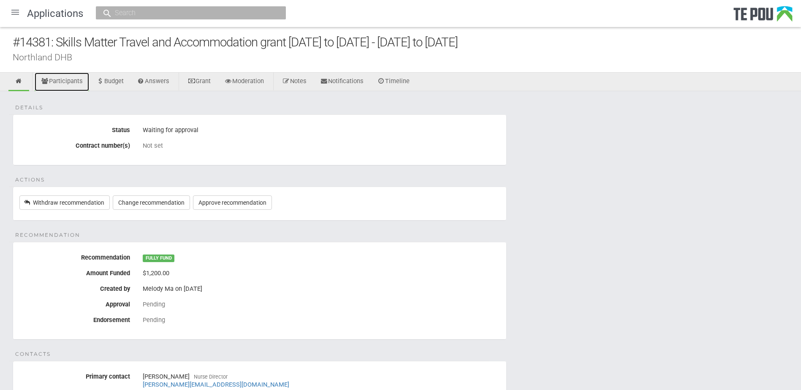
click at [75, 81] on link "Participants" at bounding box center [62, 82] width 54 height 19
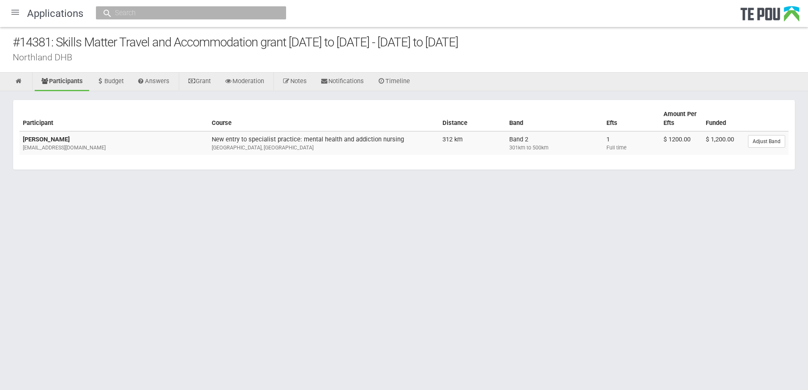
click at [183, 237] on html "Home Applications [PERSON_NAME] Applicants Organisations Individuals Moderation…" at bounding box center [404, 195] width 808 height 390
